Goal: Information Seeking & Learning: Learn about a topic

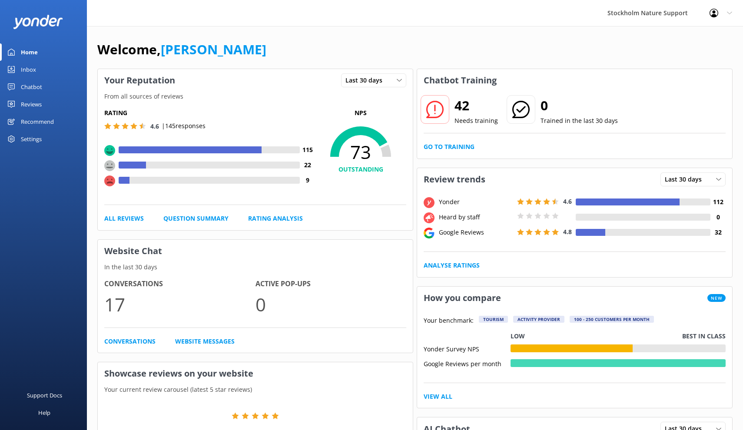
click at [36, 103] on div "Reviews" at bounding box center [31, 104] width 21 height 17
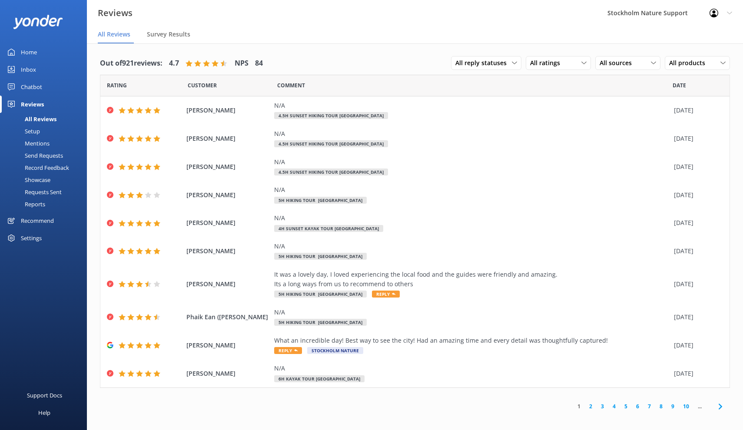
click at [593, 403] on link "2" at bounding box center [590, 406] width 12 height 8
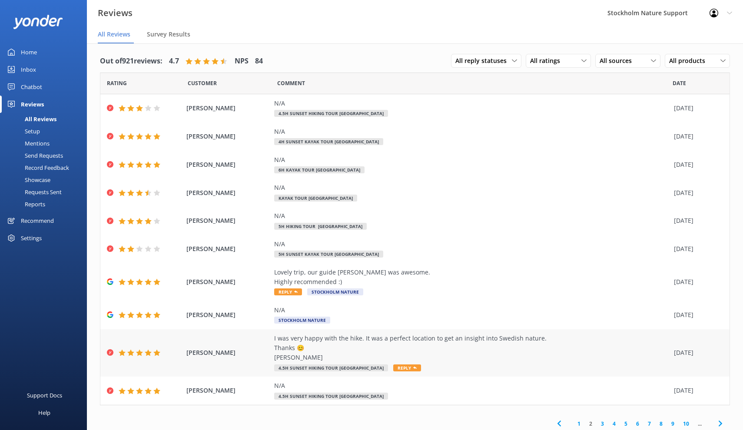
scroll to position [2, 0]
click at [579, 420] on link "1" at bounding box center [579, 424] width 12 height 8
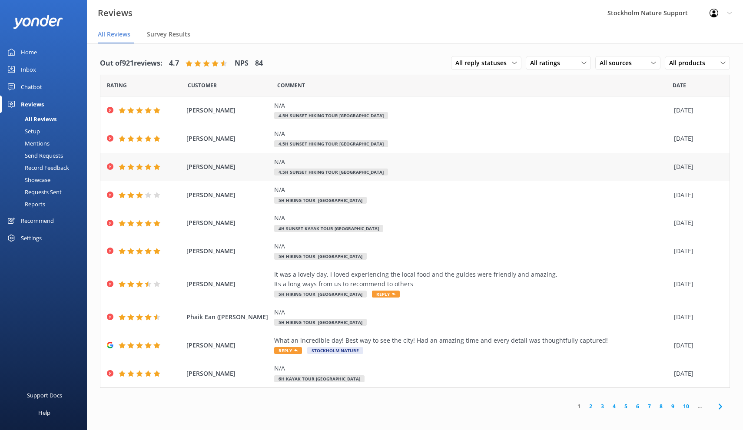
click at [415, 165] on div "N/A" at bounding box center [471, 162] width 395 height 10
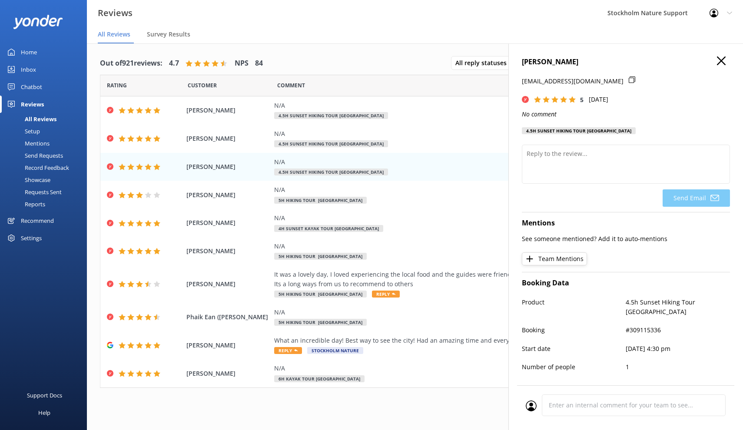
click at [723, 61] on icon "button" at bounding box center [720, 60] width 9 height 9
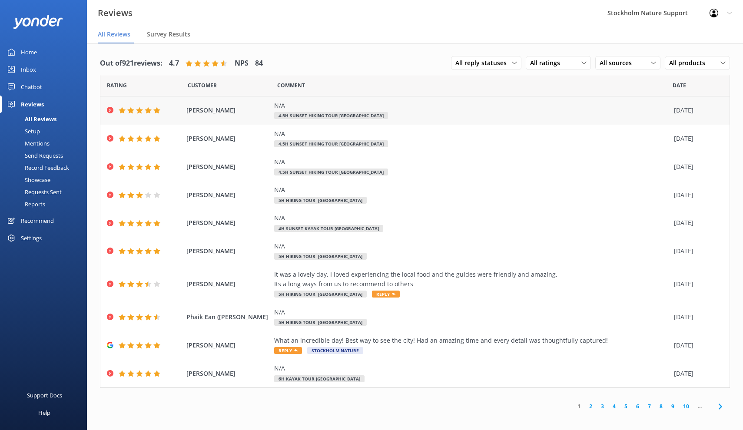
click at [411, 110] on div "N/A" at bounding box center [471, 106] width 395 height 10
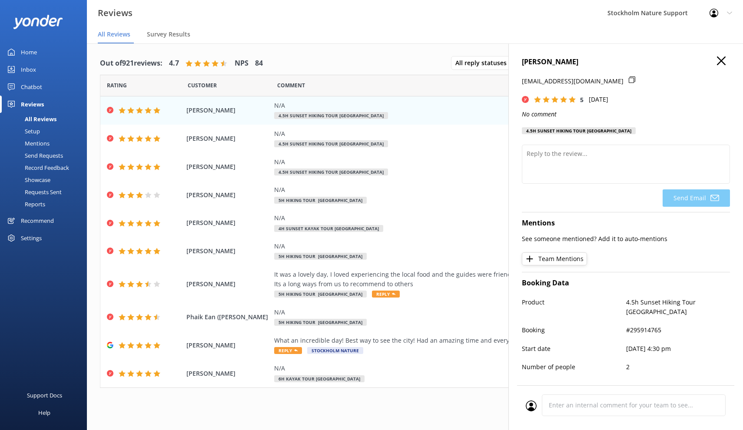
click at [720, 59] on icon "button" at bounding box center [720, 60] width 9 height 9
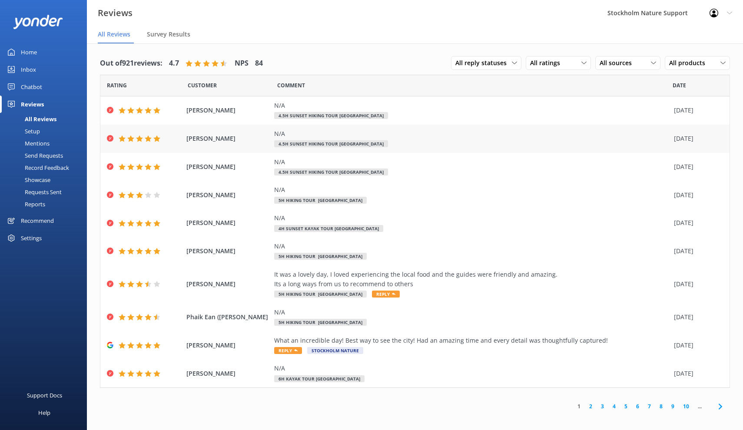
click at [492, 141] on div "N/A 4.5h Sunset Hiking Tour [GEOGRAPHIC_DATA]" at bounding box center [471, 139] width 395 height 20
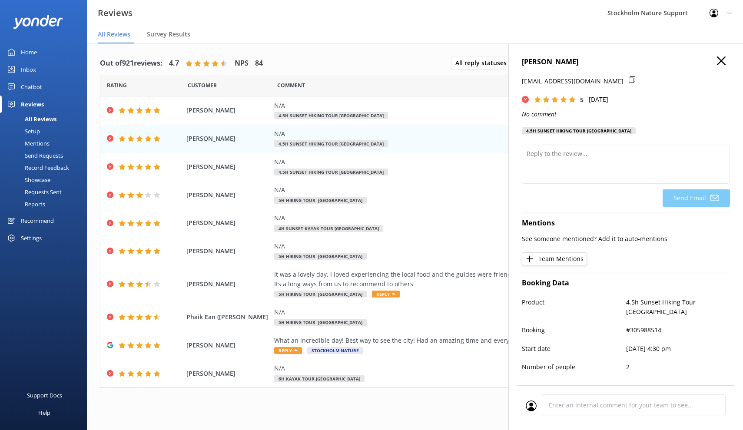
click at [721, 60] on use "button" at bounding box center [720, 60] width 9 height 9
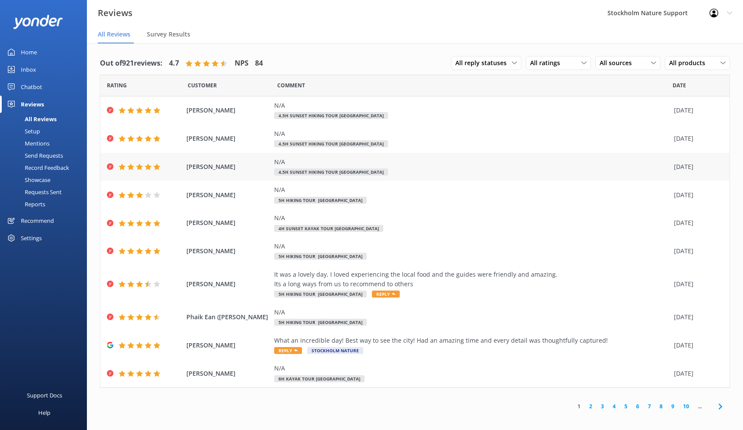
click at [522, 165] on div "N/A" at bounding box center [471, 162] width 395 height 10
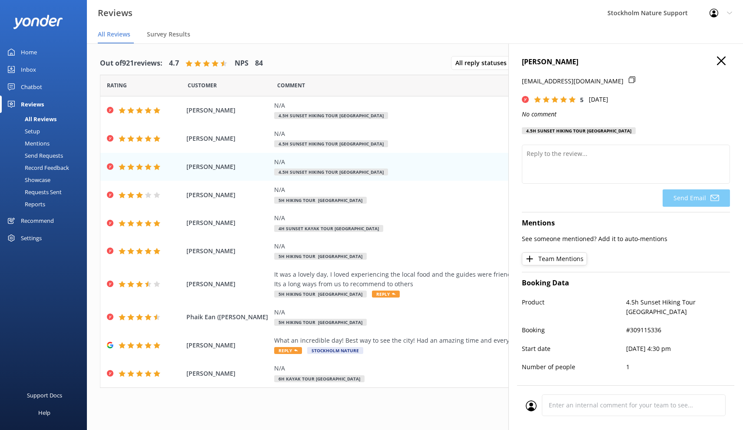
click at [721, 60] on use "button" at bounding box center [720, 60] width 9 height 9
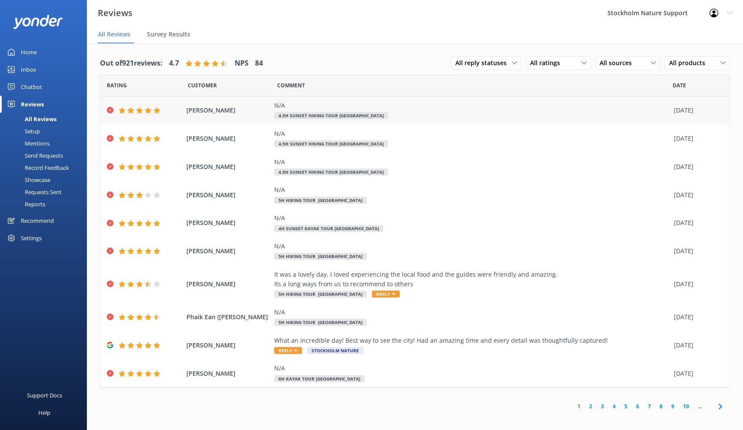
click at [447, 116] on div "N/A 4.5h Sunset Hiking Tour [GEOGRAPHIC_DATA]" at bounding box center [471, 111] width 395 height 20
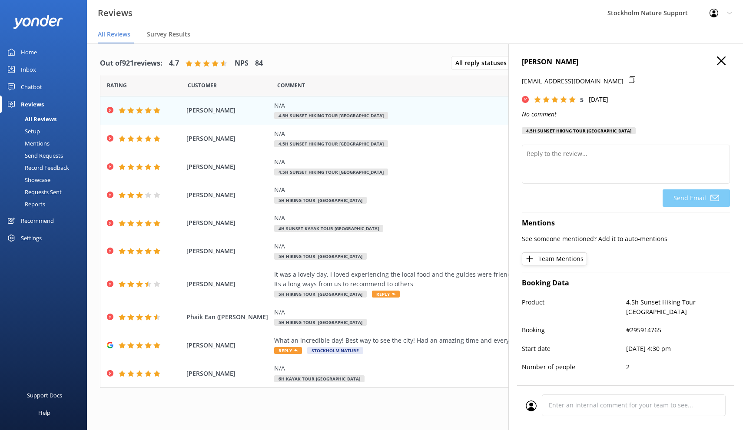
click at [722, 58] on icon "button" at bounding box center [720, 60] width 9 height 9
